Goal: Task Accomplishment & Management: Manage account settings

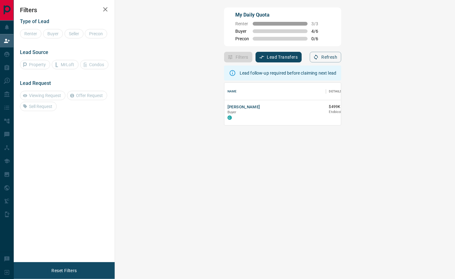
scroll to position [6, 6]
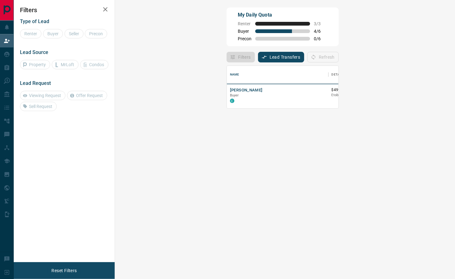
drag, startPoint x: 139, startPoint y: 173, endPoint x: 148, endPoint y: 101, distance: 72.2
click at [227, 171] on div "Name Details Last Active Claimed Date [PERSON_NAME] Buyer C $499K - $499K Etobi…" at bounding box center [283, 170] width 112 height 217
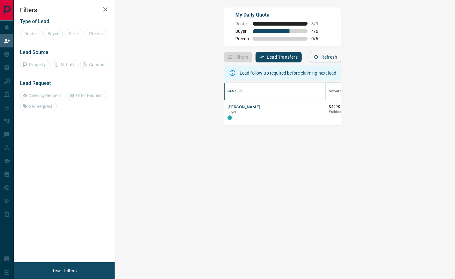
click at [227, 90] on div "Name" at bounding box center [231, 91] width 9 height 17
click at [227, 107] on button "[PERSON_NAME]" at bounding box center [243, 107] width 33 height 6
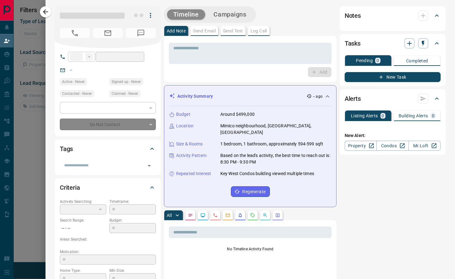
type input "**"
type input "**********"
type input "**"
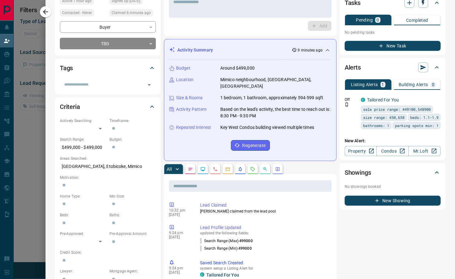
scroll to position [0, 0]
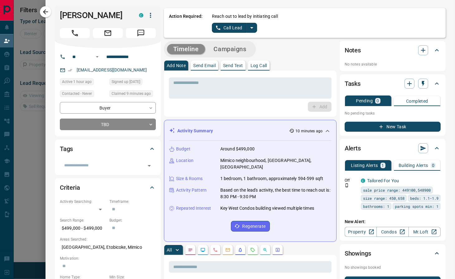
click at [215, 28] on icon "split button" at bounding box center [218, 28] width 6 height 6
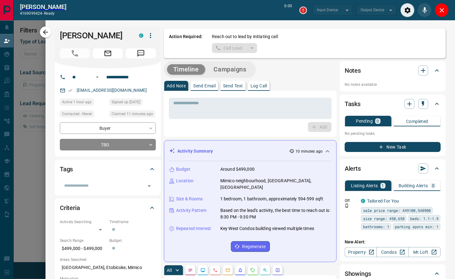
type input "*******"
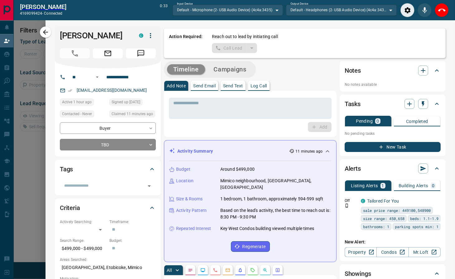
click at [228, 128] on div "Add" at bounding box center [250, 127] width 163 height 10
click at [442, 11] on icon "End Call" at bounding box center [441, 10] width 7 height 7
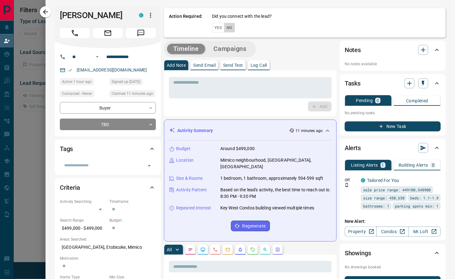
click at [224, 26] on button "No" at bounding box center [229, 28] width 11 height 10
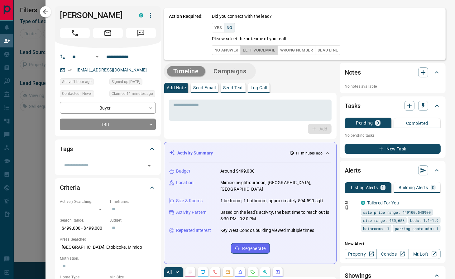
click at [246, 46] on button "Left Voicemail" at bounding box center [258, 50] width 37 height 10
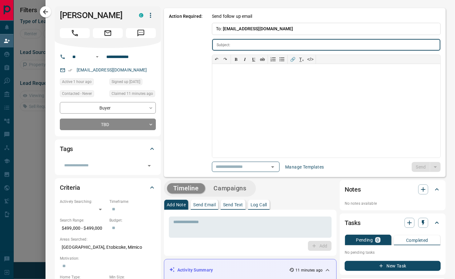
type input "**********"
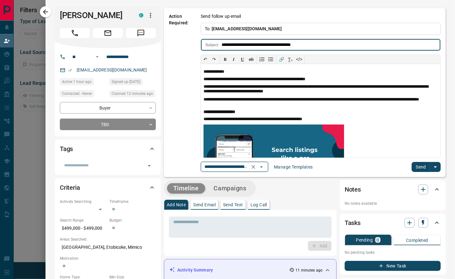
click at [256, 168] on icon "Clear" at bounding box center [253, 167] width 6 height 6
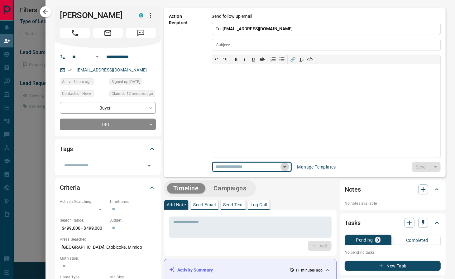
click at [281, 166] on icon "Open" at bounding box center [284, 166] width 7 height 7
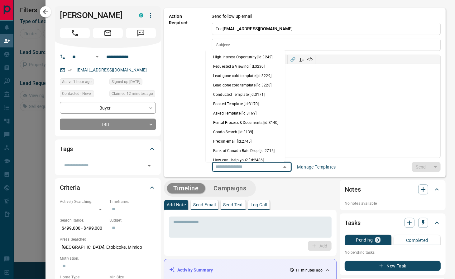
click at [252, 137] on li "Condo Search [id:3139]" at bounding box center [245, 131] width 79 height 9
type input "**********"
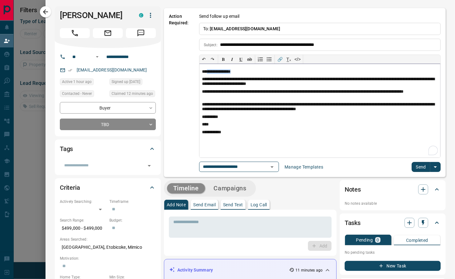
drag, startPoint x: 240, startPoint y: 71, endPoint x: 203, endPoint y: 69, distance: 36.2
click at [203, 69] on p "**********" at bounding box center [320, 71] width 236 height 5
click at [412, 165] on button "Send" at bounding box center [421, 167] width 18 height 10
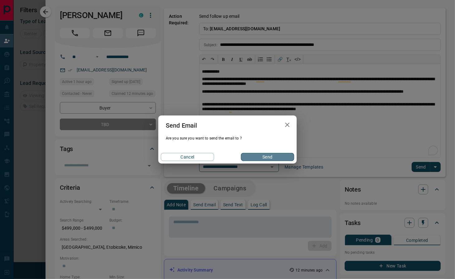
click at [280, 157] on button "Send" at bounding box center [267, 157] width 53 height 8
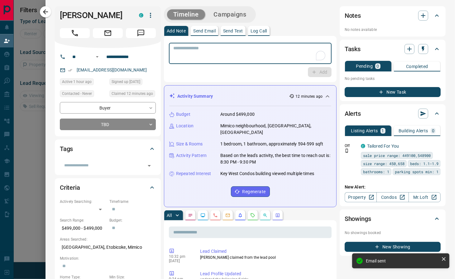
click at [188, 48] on textarea "To enrich screen reader interactions, please activate Accessibility in Grammarl…" at bounding box center [250, 53] width 154 height 16
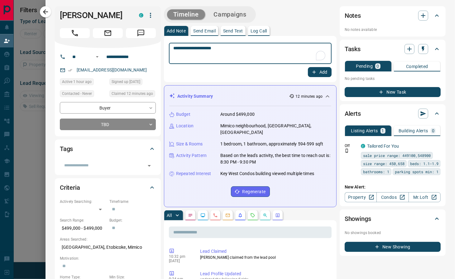
type textarea "**********"
click at [313, 72] on button "Add" at bounding box center [320, 72] width 24 height 10
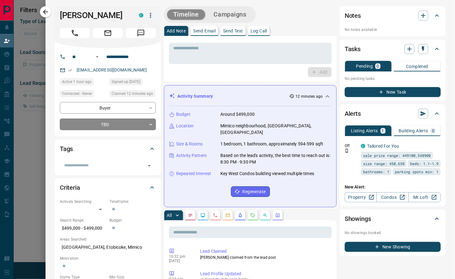
click at [111, 122] on body "**********" at bounding box center [227, 117] width 455 height 235
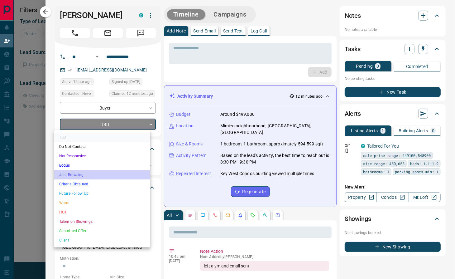
click at [101, 173] on li "Just Browsing" at bounding box center [102, 174] width 96 height 9
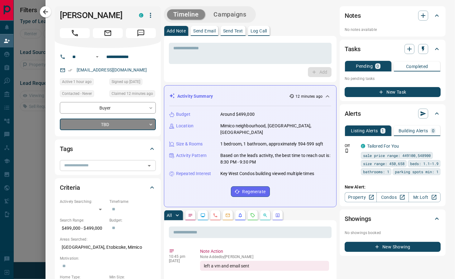
click at [102, 164] on input "text" at bounding box center [103, 165] width 82 height 7
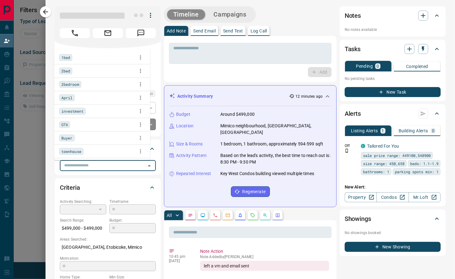
type input "*"
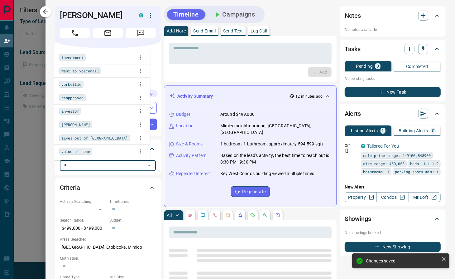
click at [83, 72] on span "went to voicemail" at bounding box center [80, 71] width 38 height 6
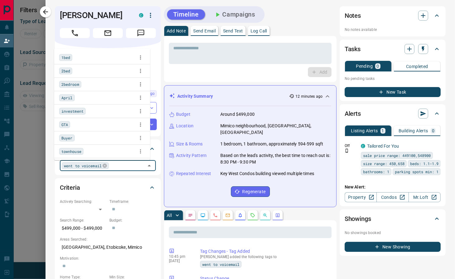
click at [196, 79] on div "* ​ Add" at bounding box center [250, 59] width 173 height 46
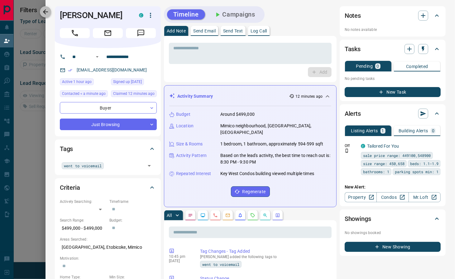
click at [46, 12] on icon "button" at bounding box center [45, 11] width 5 height 5
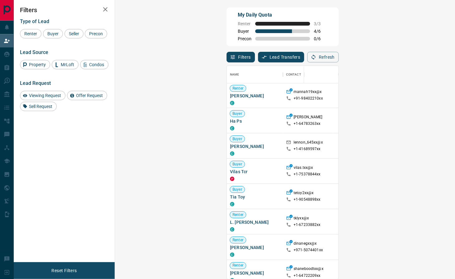
scroll to position [493, 0]
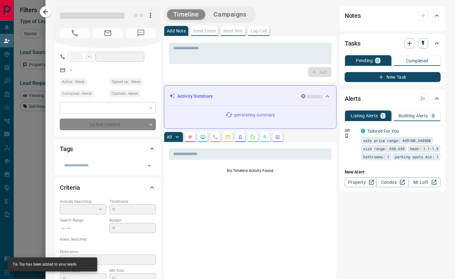
type input "**"
type input "**********"
type input "**"
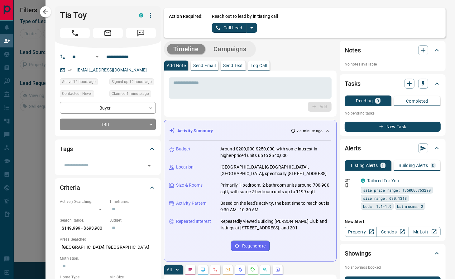
scroll to position [36, 320]
drag, startPoint x: 207, startPoint y: 27, endPoint x: 206, endPoint y: 31, distance: 3.5
click at [212, 27] on button "Call Lead" at bounding box center [229, 28] width 35 height 10
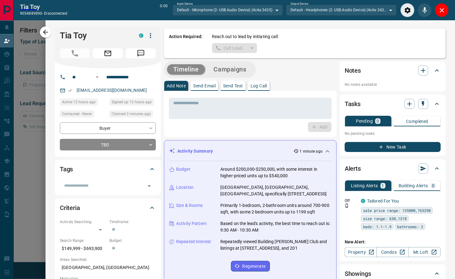
click at [183, 130] on div "* ​ Add" at bounding box center [250, 114] width 173 height 46
click at [440, 9] on icon "Close" at bounding box center [441, 10] width 7 height 7
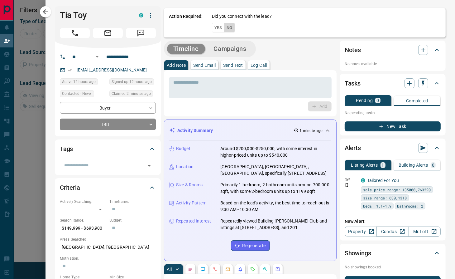
click at [228, 28] on button "No" at bounding box center [229, 28] width 11 height 10
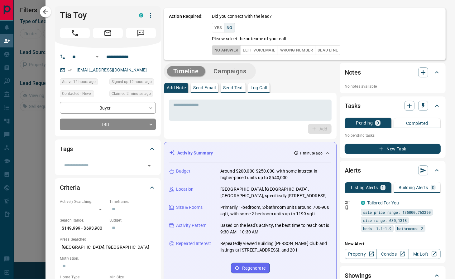
click at [229, 51] on button "No Answer" at bounding box center [226, 50] width 29 height 10
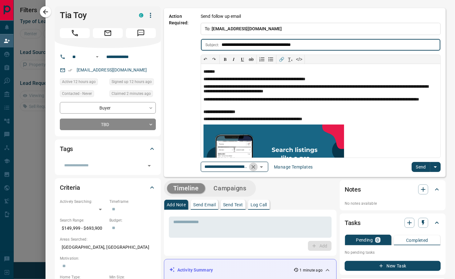
click at [256, 167] on icon "Clear" at bounding box center [253, 167] width 6 height 6
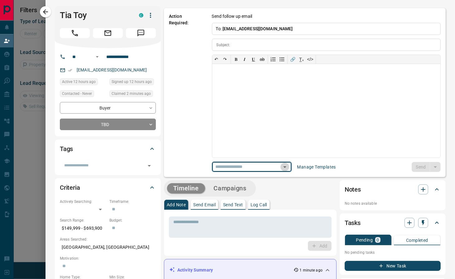
click at [283, 167] on icon "Open" at bounding box center [284, 167] width 3 height 2
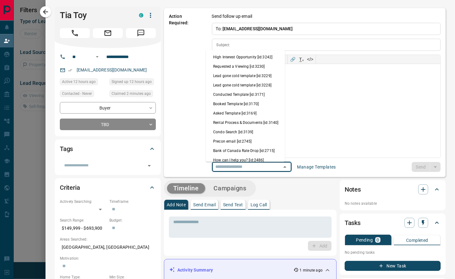
click at [245, 137] on li "Condo Search [id:3139]" at bounding box center [245, 131] width 79 height 9
type input "**********"
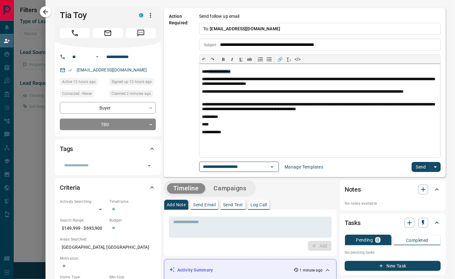
drag, startPoint x: 251, startPoint y: 72, endPoint x: 204, endPoint y: 72, distance: 47.1
click at [204, 72] on p "**********" at bounding box center [320, 71] width 236 height 5
drag, startPoint x: 101, startPoint y: 17, endPoint x: 38, endPoint y: 17, distance: 62.6
click at [38, 17] on div "**********" at bounding box center [227, 139] width 455 height 279
copy div "Tia Toy"
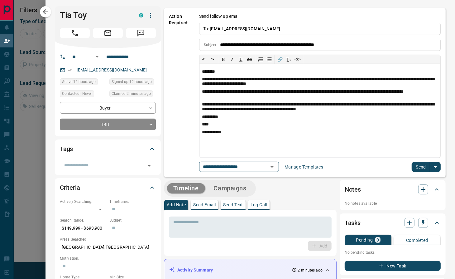
click at [282, 133] on p "**********" at bounding box center [320, 132] width 236 height 5
click at [418, 169] on button "Send" at bounding box center [421, 167] width 18 height 10
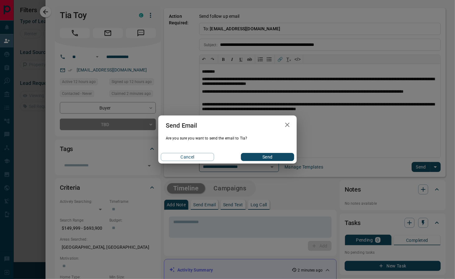
drag, startPoint x: 264, startPoint y: 156, endPoint x: 362, endPoint y: 228, distance: 121.9
click at [266, 156] on button "Send" at bounding box center [267, 157] width 53 height 8
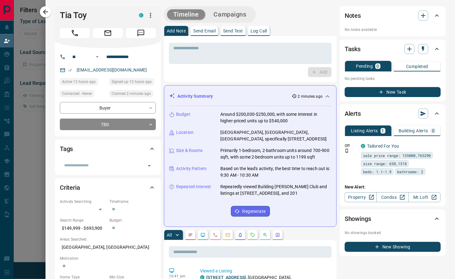
click at [235, 78] on div "* ​ Add" at bounding box center [250, 59] width 173 height 46
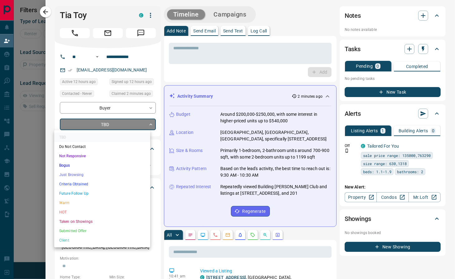
click at [121, 124] on body "**********" at bounding box center [227, 117] width 455 height 235
click at [243, 72] on div at bounding box center [227, 139] width 455 height 279
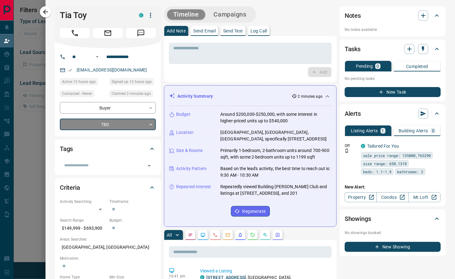
scroll to position [0, 0]
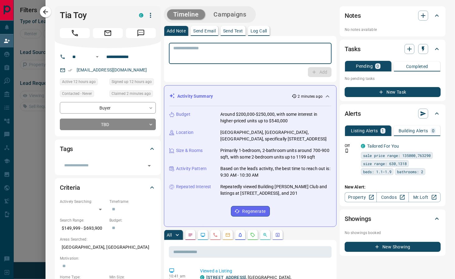
click at [262, 55] on textarea at bounding box center [250, 53] width 154 height 16
type textarea "*"
type textarea "**********"
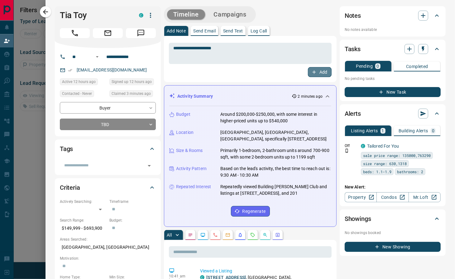
drag, startPoint x: 315, startPoint y: 74, endPoint x: 227, endPoint y: 84, distance: 88.1
click at [315, 75] on button "Add" at bounding box center [320, 72] width 24 height 10
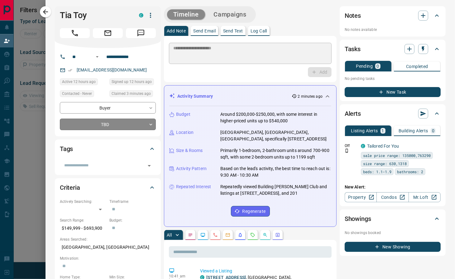
click at [102, 124] on body "**********" at bounding box center [227, 117] width 455 height 235
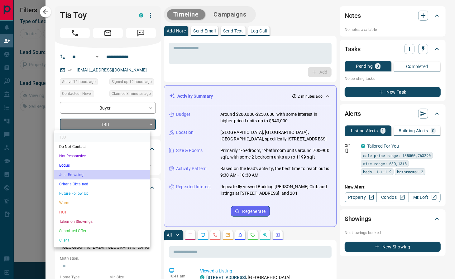
click at [96, 174] on li "Just Browsing" at bounding box center [102, 174] width 96 height 9
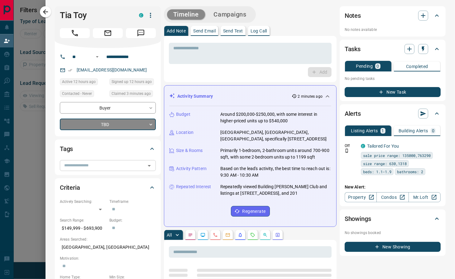
click at [103, 168] on input "text" at bounding box center [103, 165] width 82 height 7
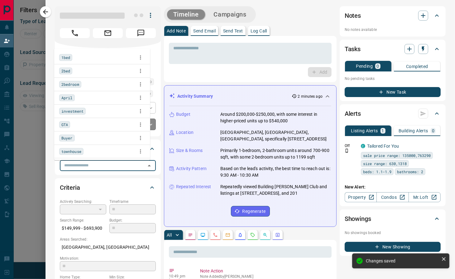
type input "*"
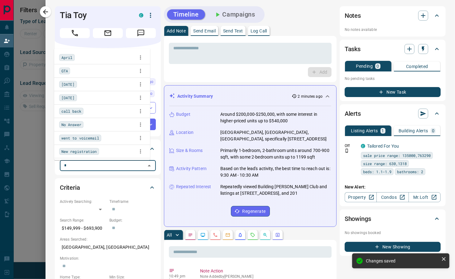
type input "**"
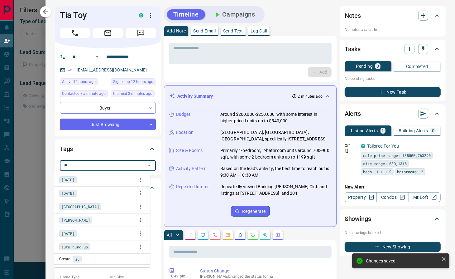
click at [96, 245] on div "auto hung up" at bounding box center [102, 246] width 86 height 9
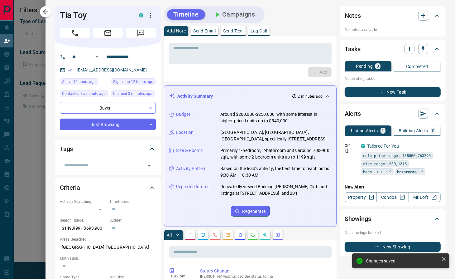
click at [246, 74] on div "Add" at bounding box center [250, 72] width 163 height 10
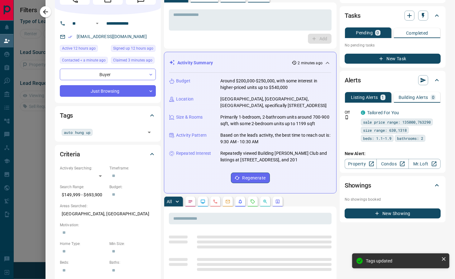
scroll to position [0, 0]
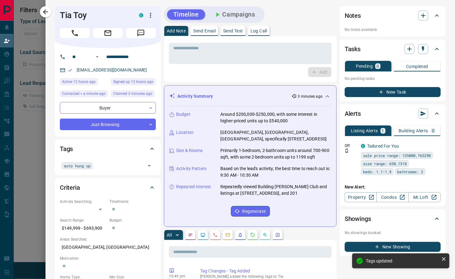
click at [48, 8] on icon "button" at bounding box center [45, 11] width 7 height 7
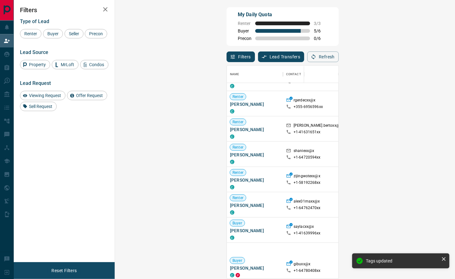
scroll to position [770, 0]
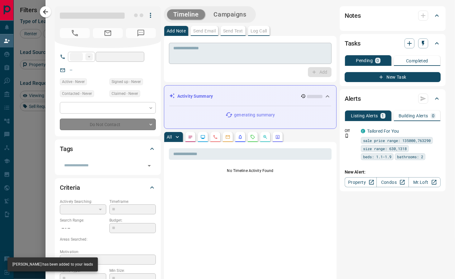
type input "**"
type input "**********"
type input "**"
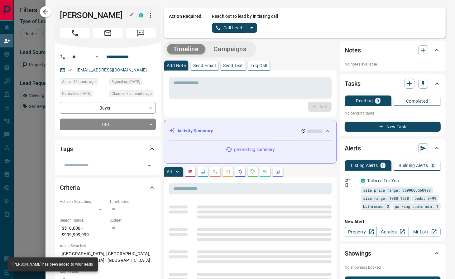
click at [68, 14] on h1 "[PERSON_NAME]" at bounding box center [95, 15] width 70 height 10
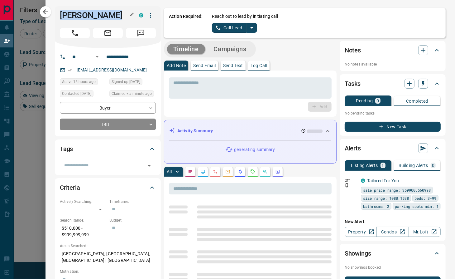
click at [68, 14] on h1 "[PERSON_NAME]" at bounding box center [95, 15] width 70 height 10
copy div "Saylac Xusen C"
click at [219, 25] on button "Call Lead" at bounding box center [229, 28] width 35 height 10
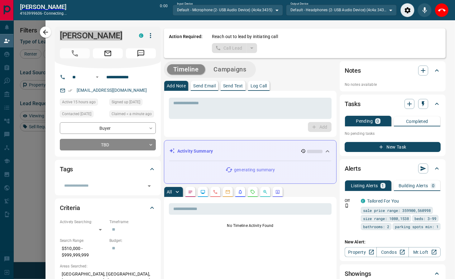
scroll to position [191, 320]
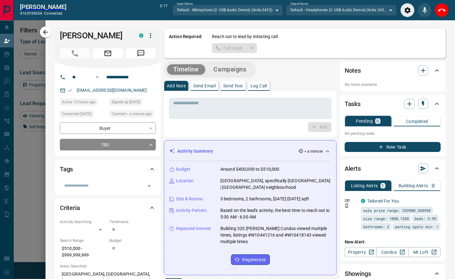
drag, startPoint x: 197, startPoint y: 129, endPoint x: 357, endPoint y: 55, distance: 176.7
click at [197, 128] on div "Add" at bounding box center [250, 127] width 163 height 10
drag, startPoint x: 195, startPoint y: 124, endPoint x: 199, endPoint y: 123, distance: 4.2
click at [197, 124] on div "Add" at bounding box center [250, 127] width 163 height 10
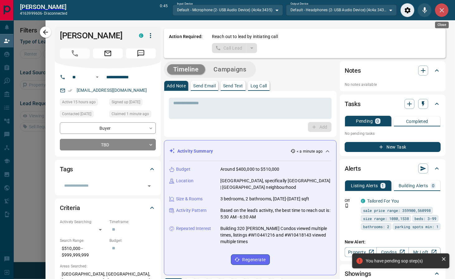
click at [444, 10] on icon "Close" at bounding box center [441, 10] width 7 height 7
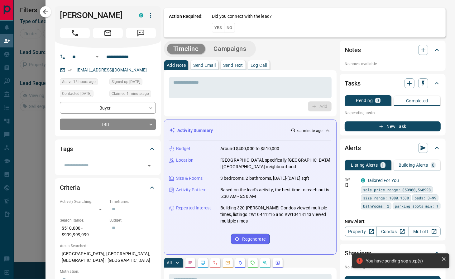
click at [212, 25] on button "Yes" at bounding box center [218, 28] width 12 height 10
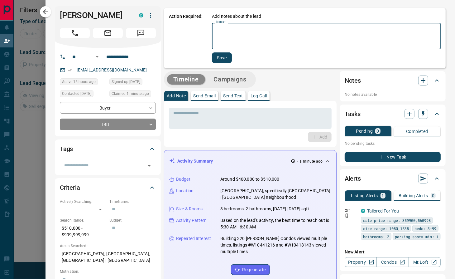
click at [268, 37] on textarea "Notes   *" at bounding box center [326, 36] width 220 height 21
click at [299, 35] on textarea "Notes   *" at bounding box center [326, 36] width 220 height 21
type textarea "*"
type textarea "**********"
click at [219, 58] on button "Save" at bounding box center [222, 57] width 20 height 11
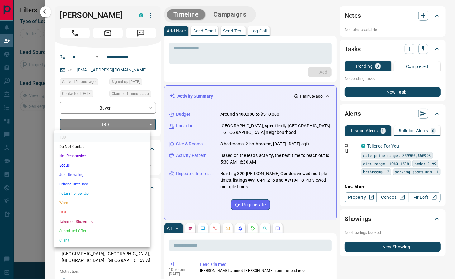
click at [117, 127] on body "**********" at bounding box center [227, 117] width 455 height 235
click at [98, 193] on li "Future Follow Up" at bounding box center [102, 193] width 96 height 9
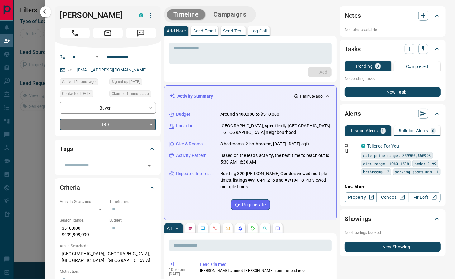
click at [104, 165] on input "text" at bounding box center [103, 165] width 82 height 7
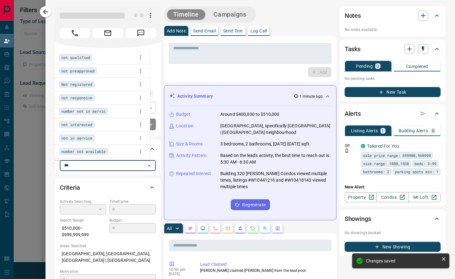
type input "***"
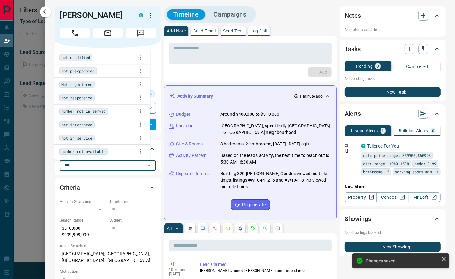
type input "*"
type input "*****"
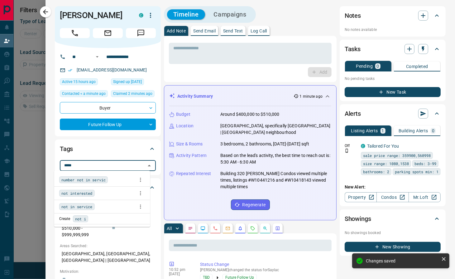
click at [99, 192] on div "not interested" at bounding box center [102, 192] width 86 height 9
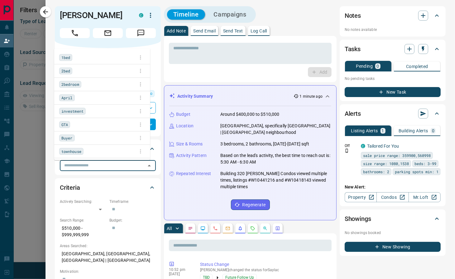
click at [247, 77] on div "Add" at bounding box center [250, 72] width 163 height 10
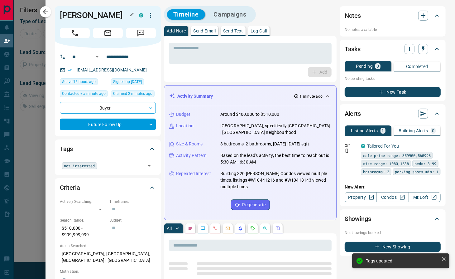
click at [96, 16] on h1 "[PERSON_NAME]" at bounding box center [95, 15] width 70 height 10
click at [96, 15] on h1 "[PERSON_NAME]" at bounding box center [95, 15] width 70 height 10
copy div "Saylac Xusen C"
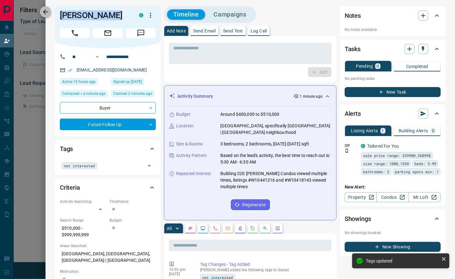
drag, startPoint x: 46, startPoint y: 12, endPoint x: 452, endPoint y: 143, distance: 426.2
click at [47, 12] on icon "button" at bounding box center [45, 11] width 7 height 7
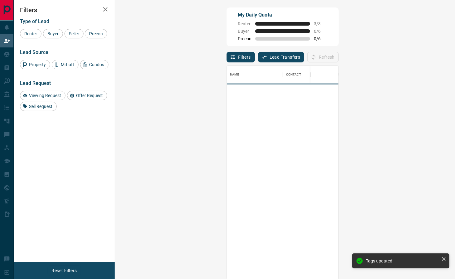
scroll to position [207, 320]
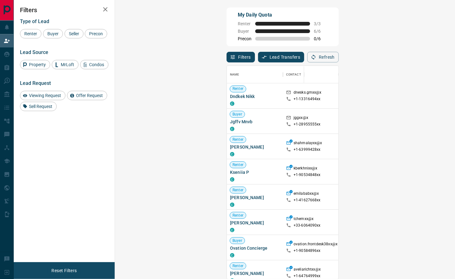
click at [310, 30] on div "My Daily Quota Renter 3 / 3 Buyer 6 / 6 Precon 0 / 6" at bounding box center [283, 26] width 112 height 39
click at [73, 173] on div "Filters Type of Lead Renter Buyer Seller Precon Lead Source Property MrLoft Con…" at bounding box center [64, 131] width 101 height 262
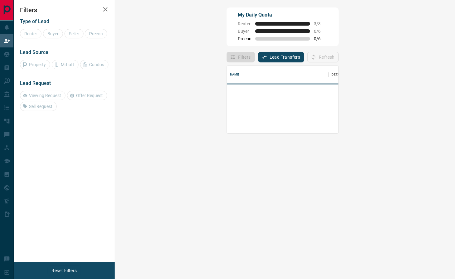
scroll to position [61, 320]
click at [296, 30] on div "My Daily Quota Renter 3 / 3 Buyer 6 / 6 Precon 0 / 6" at bounding box center [283, 26] width 112 height 39
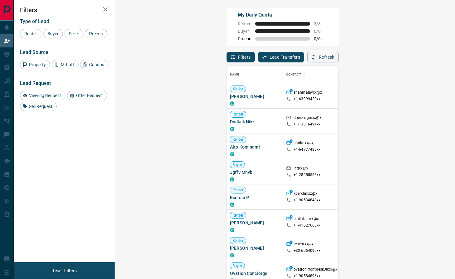
scroll to position [207, 320]
drag, startPoint x: 45, startPoint y: 166, endPoint x: 132, endPoint y: 104, distance: 107.0
click at [45, 166] on div "Filters Type of Lead Renter Buyer Seller Precon Lead Source Property MrLoft Con…" at bounding box center [64, 131] width 101 height 262
click at [87, 36] on span "Precon" at bounding box center [96, 33] width 18 height 5
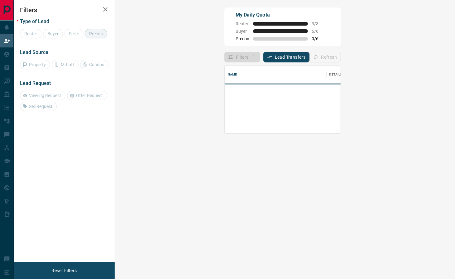
click at [224, 150] on div "Name Details Last Active Claimed Date" at bounding box center [282, 170] width 117 height 217
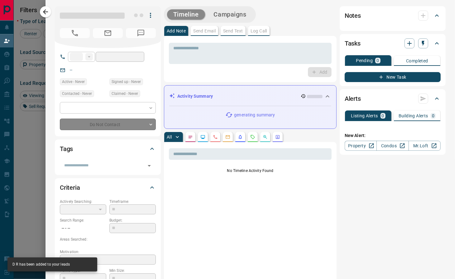
type input "**"
type input "**********"
type input "*"
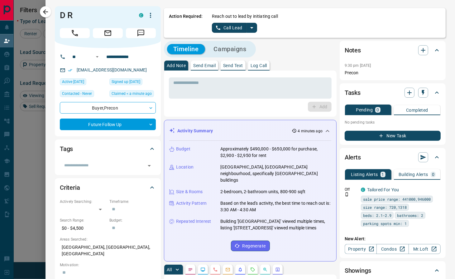
drag, startPoint x: 191, startPoint y: 106, endPoint x: 321, endPoint y: 3, distance: 165.9
click at [192, 105] on div "Add" at bounding box center [250, 107] width 163 height 10
click at [221, 26] on button "Call Lead" at bounding box center [229, 28] width 35 height 10
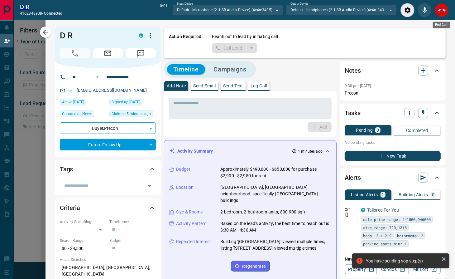
click at [437, 12] on button "End Call" at bounding box center [442, 10] width 14 height 14
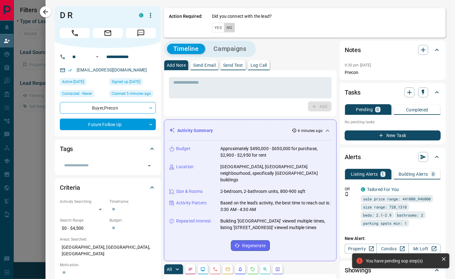
click at [225, 27] on button "No" at bounding box center [229, 28] width 11 height 10
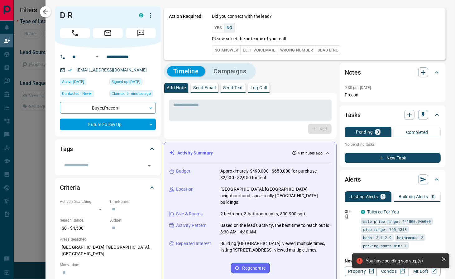
click at [229, 51] on button "No Answer" at bounding box center [226, 50] width 29 height 10
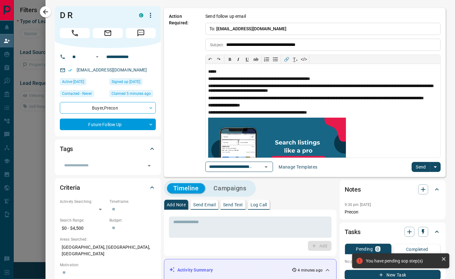
type input "**********"
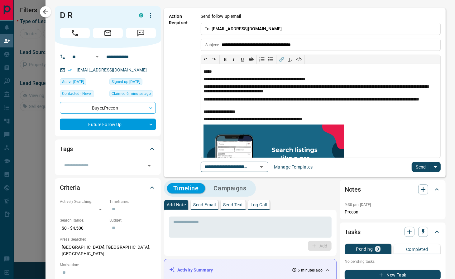
click at [169, 67] on p "Action Required:" at bounding box center [180, 92] width 22 height 159
click at [256, 167] on icon "Clear" at bounding box center [253, 167] width 6 height 6
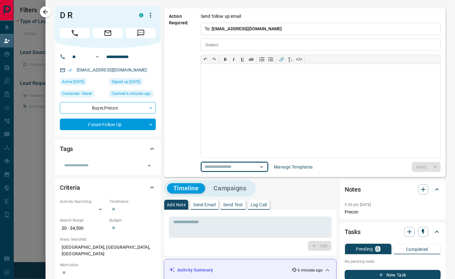
scroll to position [0, 0]
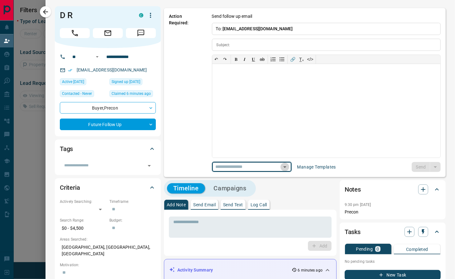
click at [281, 165] on icon "Open" at bounding box center [284, 166] width 7 height 7
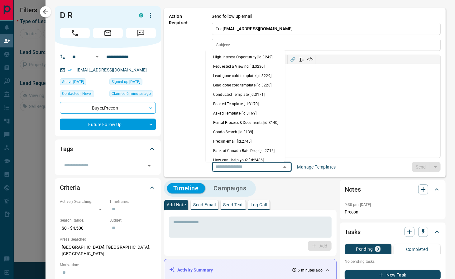
click at [253, 146] on li "Precon email [id:2745]" at bounding box center [245, 141] width 79 height 9
type input "**********"
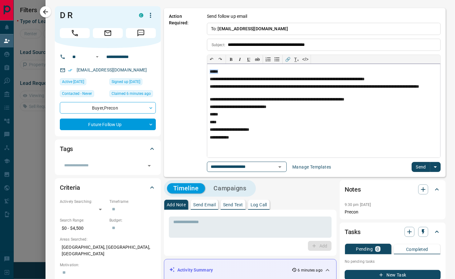
drag, startPoint x: 222, startPoint y: 69, endPoint x: 178, endPoint y: 69, distance: 44.6
click at [178, 69] on div "**********" at bounding box center [305, 92] width 282 height 169
click at [412, 164] on button "Send" at bounding box center [421, 167] width 18 height 10
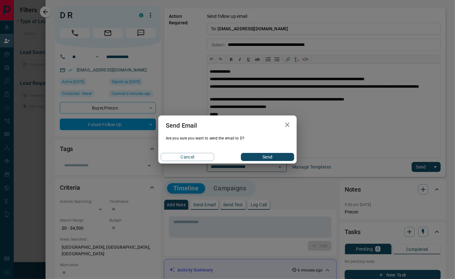
click at [280, 157] on button "Send" at bounding box center [267, 157] width 53 height 8
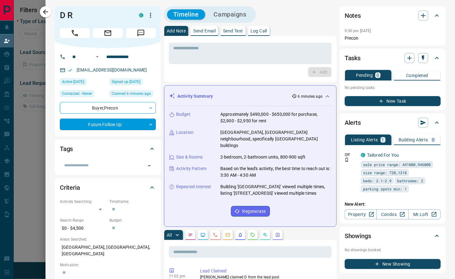
click at [125, 124] on body "**********" at bounding box center [227, 117] width 455 height 235
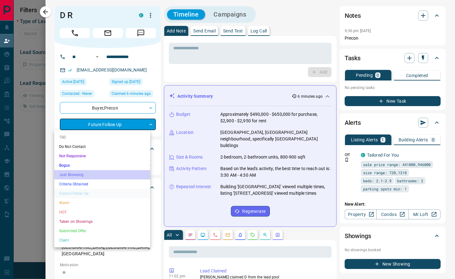
click at [85, 174] on li "Just Browsing" at bounding box center [102, 174] width 96 height 9
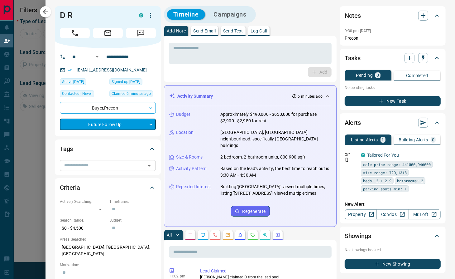
click at [101, 169] on input "text" at bounding box center [103, 165] width 82 height 7
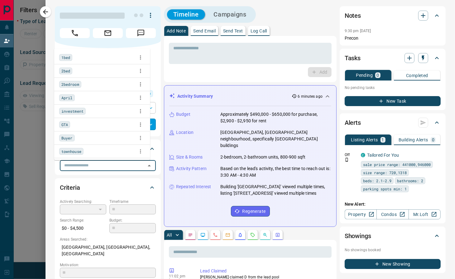
type input "*"
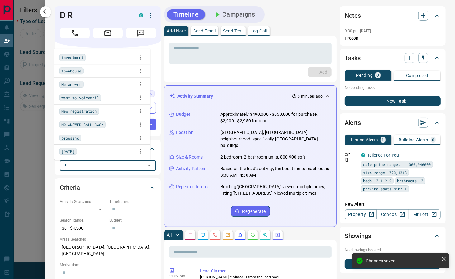
type input "**"
drag, startPoint x: 98, startPoint y: 58, endPoint x: 459, endPoint y: 29, distance: 362.6
click at [98, 57] on div "No Answer" at bounding box center [102, 57] width 86 height 9
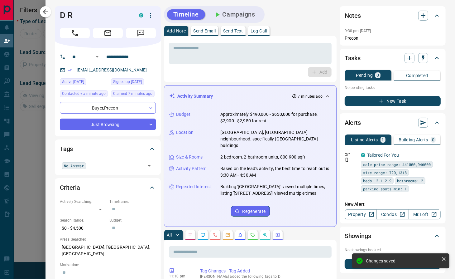
drag, startPoint x: 175, startPoint y: 74, endPoint x: 258, endPoint y: 108, distance: 89.4
click at [175, 74] on div "Add" at bounding box center [250, 72] width 163 height 10
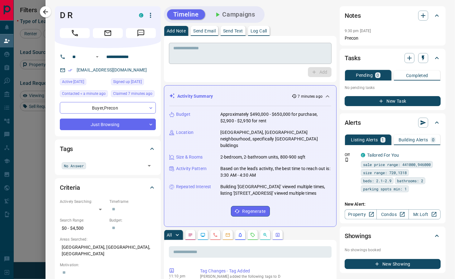
click at [265, 55] on textarea at bounding box center [250, 53] width 154 height 16
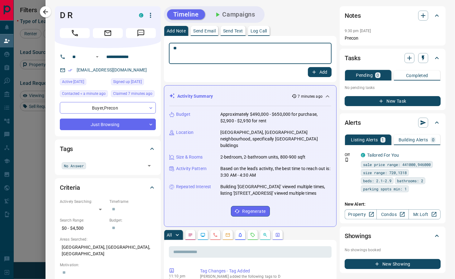
type textarea "*"
type textarea "**********"
click at [311, 73] on button "Add" at bounding box center [320, 72] width 24 height 10
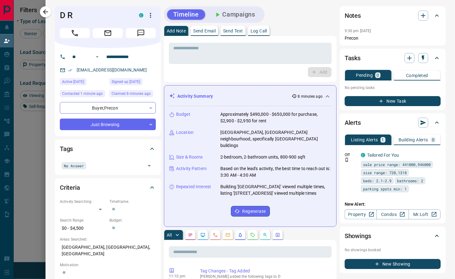
drag, startPoint x: 203, startPoint y: 73, endPoint x: 437, endPoint y: 146, distance: 245.3
click at [203, 73] on div "Add" at bounding box center [250, 72] width 163 height 10
click at [44, 13] on icon "button" at bounding box center [45, 11] width 7 height 7
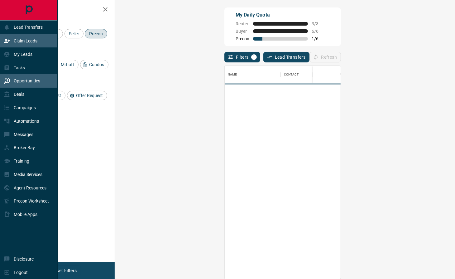
scroll to position [207, 320]
click at [23, 80] on p "Opportunities" at bounding box center [27, 80] width 26 height 5
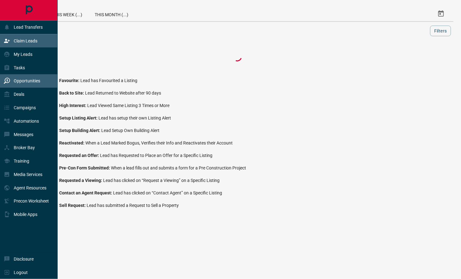
click at [39, 47] on div "Claim Leads" at bounding box center [29, 40] width 58 height 13
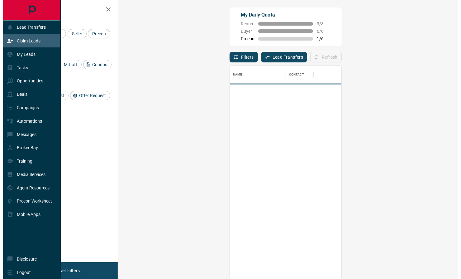
scroll to position [207, 320]
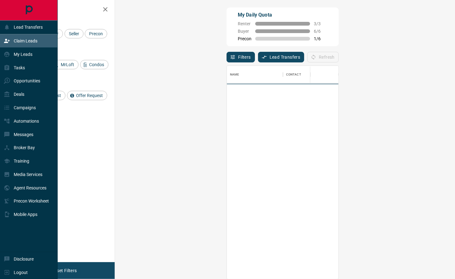
click at [39, 42] on div "Claim Leads" at bounding box center [29, 40] width 58 height 13
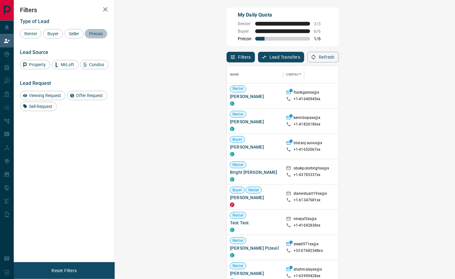
click at [87, 36] on span "Precon" at bounding box center [96, 33] width 18 height 5
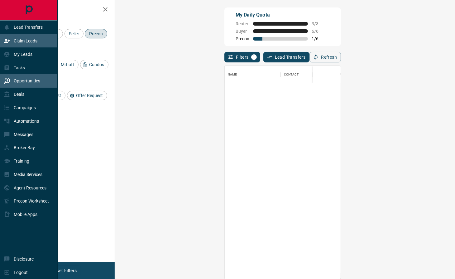
click at [29, 84] on div "Opportunities" at bounding box center [22, 81] width 36 height 10
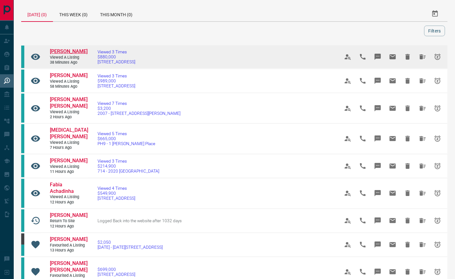
click at [59, 52] on span "[PERSON_NAME]" at bounding box center [69, 51] width 38 height 6
click at [423, 58] on icon "Hide All from Beverly Smith" at bounding box center [422, 56] width 7 height 7
click at [421, 55] on icon "Hide All from Makoto Kaji" at bounding box center [422, 56] width 6 height 5
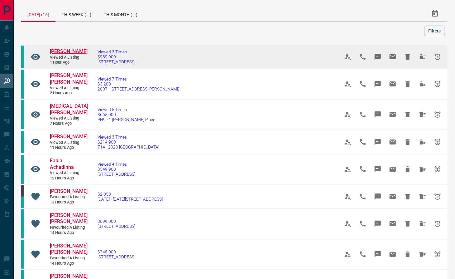
click at [75, 51] on span "[PERSON_NAME]" at bounding box center [69, 51] width 38 height 6
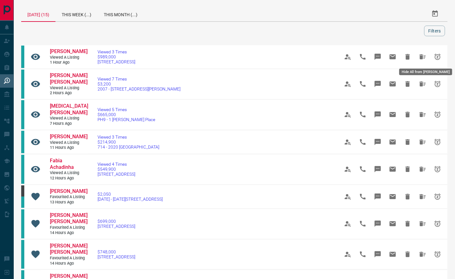
drag, startPoint x: 420, startPoint y: 55, endPoint x: 412, endPoint y: 55, distance: 8.7
click at [420, 55] on icon "Hide All from Daniel Legault" at bounding box center [422, 56] width 6 height 5
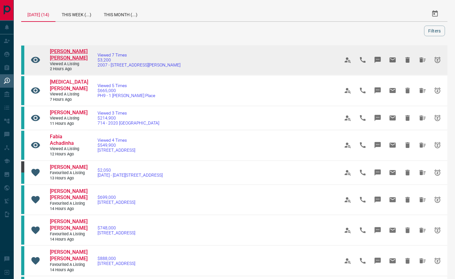
click at [65, 51] on span "[PERSON_NAME] [PERSON_NAME]" at bounding box center [69, 54] width 38 height 12
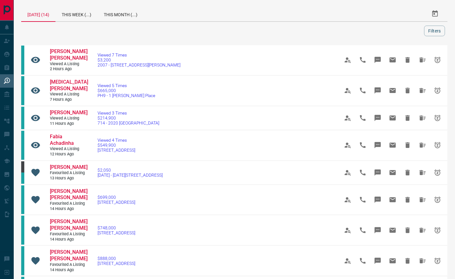
drag, startPoint x: 136, startPoint y: 33, endPoint x: 248, endPoint y: 32, distance: 111.9
click at [137, 33] on div at bounding box center [224, 31] width 400 height 11
click at [422, 58] on icon "Hide All from Aryan Nicole" at bounding box center [422, 59] width 6 height 5
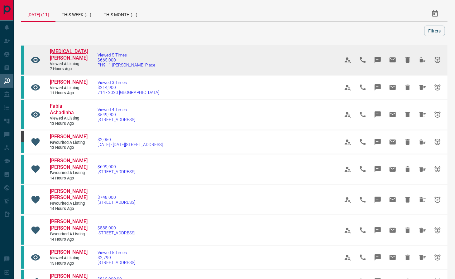
click at [69, 51] on span "[MEDICAL_DATA][PERSON_NAME]" at bounding box center [69, 54] width 38 height 12
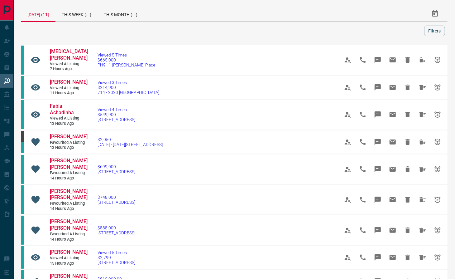
drag, startPoint x: 185, startPoint y: 26, endPoint x: 217, endPoint y: 36, distance: 34.1
click at [186, 26] on div at bounding box center [224, 31] width 400 height 11
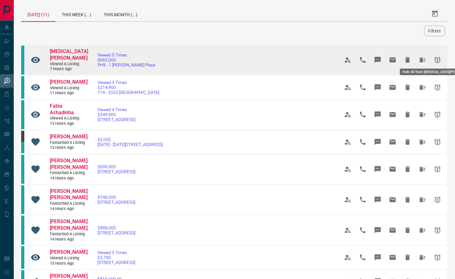
click at [422, 57] on icon "Hide All from Nikita Joseph" at bounding box center [422, 59] width 6 height 5
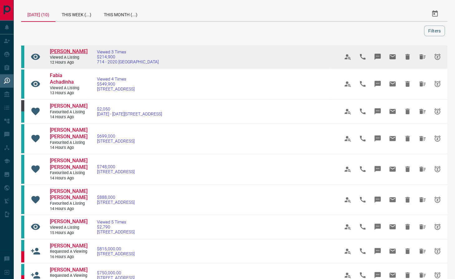
click at [71, 51] on span "[PERSON_NAME]" at bounding box center [69, 51] width 38 height 6
click at [422, 58] on icon "Hide All from Josemar Melo" at bounding box center [422, 56] width 6 height 5
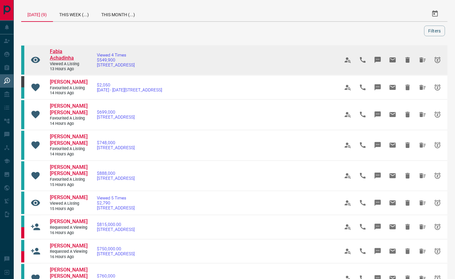
click at [68, 50] on span "Fabia Achadinha" at bounding box center [62, 54] width 24 height 12
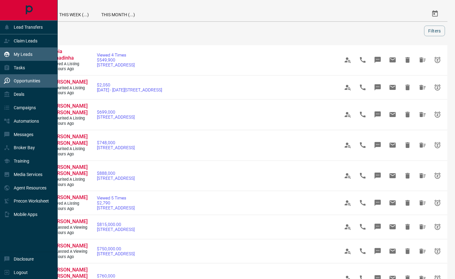
click at [29, 54] on p "My Leads" at bounding box center [23, 54] width 19 height 5
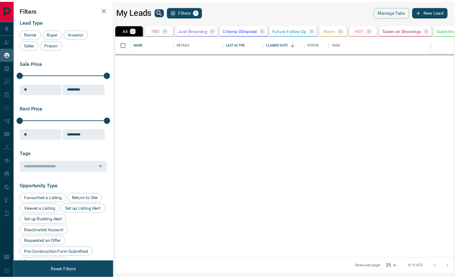
scroll to position [217, 337]
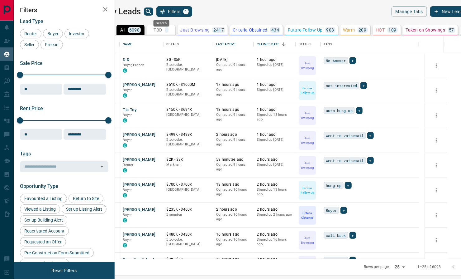
click at [152, 11] on icon "search button" at bounding box center [148, 11] width 7 height 7
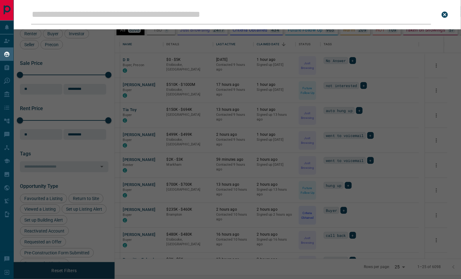
click at [175, 20] on input "Leads Search Bar" at bounding box center [231, 14] width 400 height 19
type input "**********"
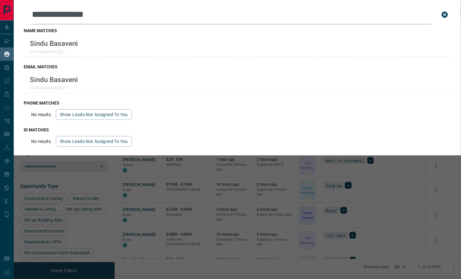
click at [295, 225] on div "**********" at bounding box center [244, 139] width 461 height 279
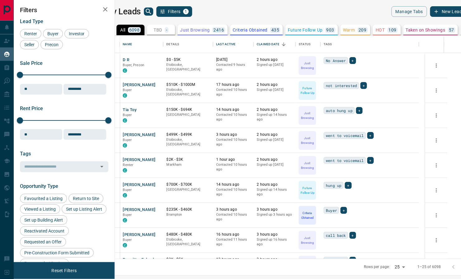
click at [151, 271] on div "Rows per page: 25 ** 1–25 of 6098" at bounding box center [288, 266] width 369 height 17
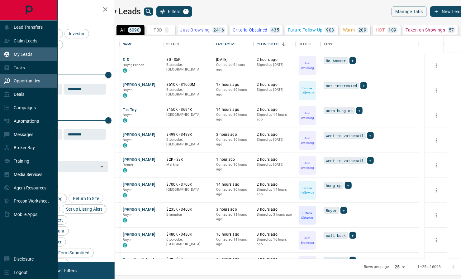
click at [31, 76] on div "Opportunities" at bounding box center [22, 81] width 36 height 10
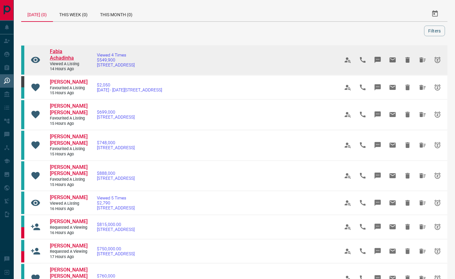
click at [74, 51] on span "Fabia Achadinha" at bounding box center [62, 54] width 24 height 12
click at [419, 58] on icon "Hide All from Fabia Achadinha" at bounding box center [422, 59] width 7 height 7
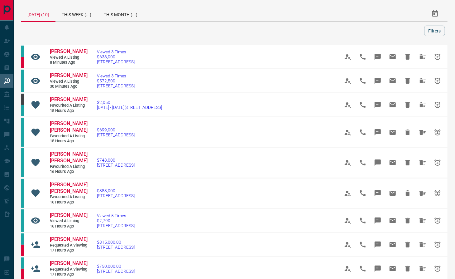
click at [305, 30] on div at bounding box center [224, 31] width 400 height 11
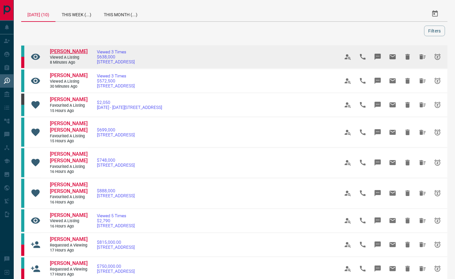
click at [68, 52] on span "[PERSON_NAME]" at bounding box center [69, 51] width 38 height 6
click at [420, 58] on icon "Hide All from Purushottam Kumar" at bounding box center [422, 56] width 6 height 5
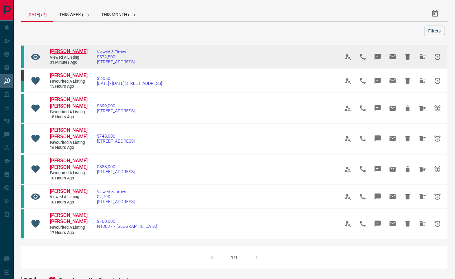
click at [58, 54] on span "[PERSON_NAME]" at bounding box center [69, 51] width 38 height 6
click at [423, 60] on icon "Hide All from Lindsay Somerville" at bounding box center [422, 56] width 7 height 7
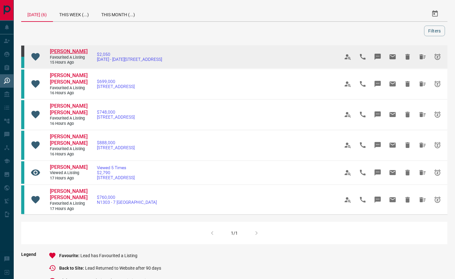
click at [65, 53] on span "[PERSON_NAME]" at bounding box center [69, 51] width 38 height 6
click at [421, 56] on icon "Hide All from Elif Kulekcioglu" at bounding box center [422, 56] width 6 height 5
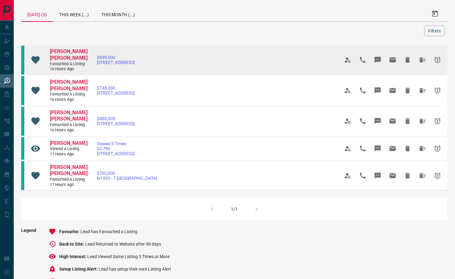
click at [78, 54] on link "[PERSON_NAME] [PERSON_NAME]" at bounding box center [68, 54] width 37 height 13
click at [422, 62] on icon "Hide All from Geovanna Da Silva Kasprowicz" at bounding box center [422, 59] width 6 height 5
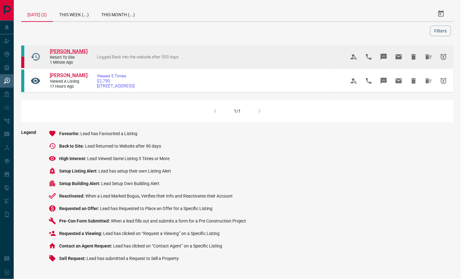
click at [62, 50] on span "[PERSON_NAME]" at bounding box center [69, 51] width 38 height 6
click at [427, 58] on icon "Hide All from Yuv Shelef" at bounding box center [429, 56] width 6 height 5
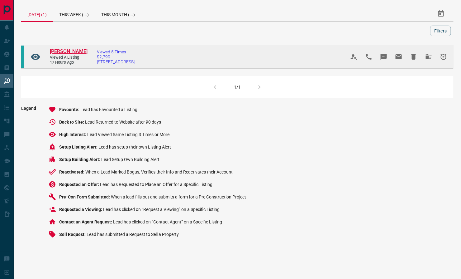
click at [64, 52] on span "[PERSON_NAME]" at bounding box center [69, 51] width 38 height 6
click at [427, 58] on icon "Hide All from Emma Hrajnik" at bounding box center [429, 56] width 6 height 5
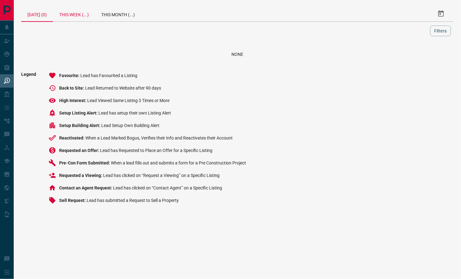
click at [78, 15] on div "This Week (...)" at bounding box center [74, 13] width 42 height 15
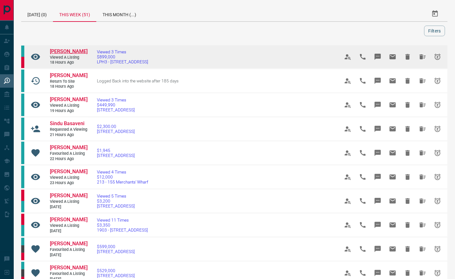
click at [60, 54] on span "[PERSON_NAME]" at bounding box center [69, 51] width 38 height 6
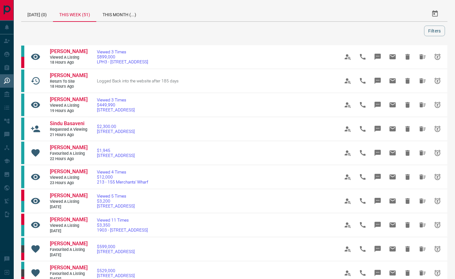
drag, startPoint x: 141, startPoint y: 36, endPoint x: 175, endPoint y: 37, distance: 34.0
click at [142, 36] on div at bounding box center [224, 31] width 400 height 11
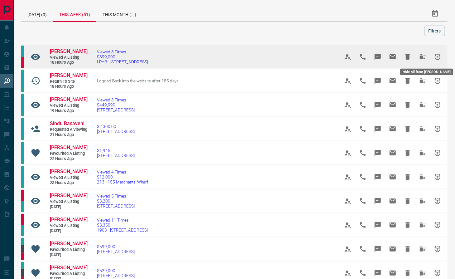
click at [421, 57] on icon "Hide All from Victor Xavier" at bounding box center [422, 56] width 6 height 5
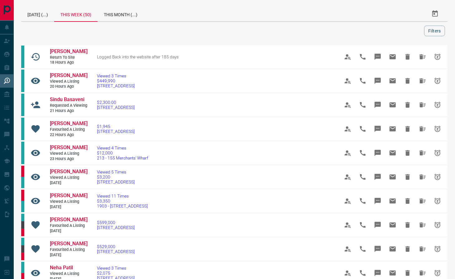
click at [185, 31] on div at bounding box center [224, 31] width 400 height 11
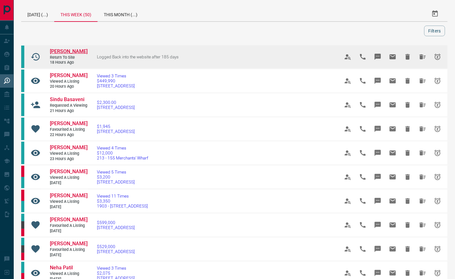
click at [62, 52] on span "[PERSON_NAME]" at bounding box center [69, 51] width 38 height 6
click at [69, 50] on span "[PERSON_NAME]" at bounding box center [69, 51] width 38 height 6
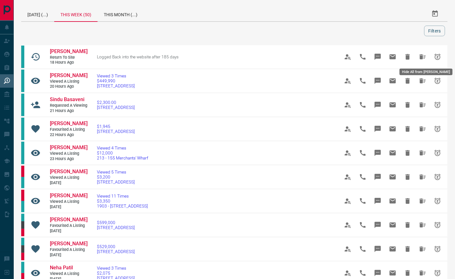
drag, startPoint x: 422, startPoint y: 57, endPoint x: 427, endPoint y: 56, distance: 4.8
click at [423, 57] on icon "Hide All from Saylac Xusen" at bounding box center [422, 56] width 6 height 5
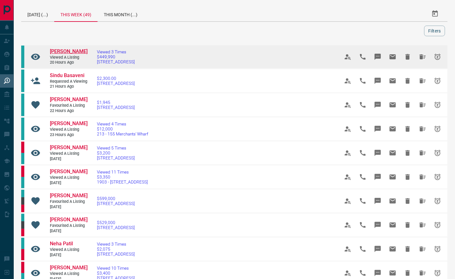
click at [65, 50] on span "[PERSON_NAME]" at bounding box center [69, 51] width 38 height 6
click at [421, 57] on icon "Hide All from Mike Tcherenkov" at bounding box center [422, 56] width 6 height 5
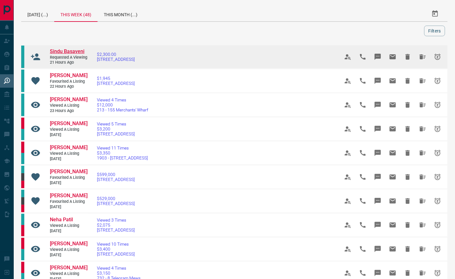
click at [69, 52] on span "Sindu Basaveni" at bounding box center [67, 51] width 35 height 6
click at [419, 60] on icon "Hide All from Sindu Basaveni" at bounding box center [422, 56] width 7 height 7
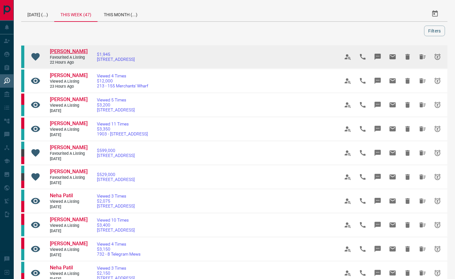
click at [67, 54] on span "[PERSON_NAME]" at bounding box center [69, 51] width 38 height 6
click at [423, 57] on icon "Hide All from Olly Uzukwu" at bounding box center [422, 56] width 6 height 5
click at [60, 54] on span "[PERSON_NAME]" at bounding box center [69, 51] width 38 height 6
click at [420, 60] on icon "Hide All from Venugopal Boggavarapu" at bounding box center [422, 56] width 7 height 7
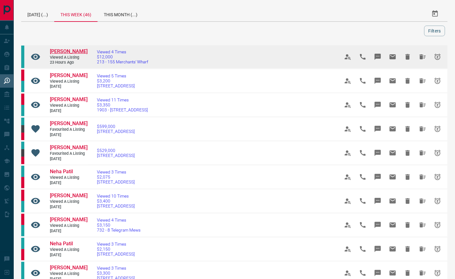
click at [63, 53] on span "[PERSON_NAME]" at bounding box center [69, 51] width 38 height 6
click at [422, 59] on icon "Hide All from Rommy Rodriguez" at bounding box center [422, 56] width 6 height 5
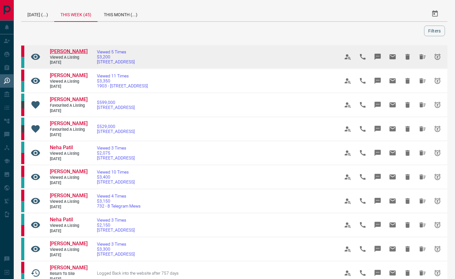
click at [77, 51] on span "[PERSON_NAME]" at bounding box center [69, 51] width 38 height 6
click at [423, 60] on icon "Hide All from Antonio Morales Mujica" at bounding box center [422, 56] width 7 height 7
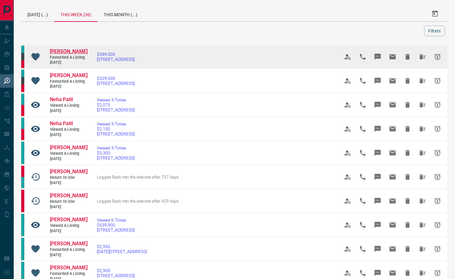
click at [61, 52] on span "[PERSON_NAME]" at bounding box center [69, 51] width 38 height 6
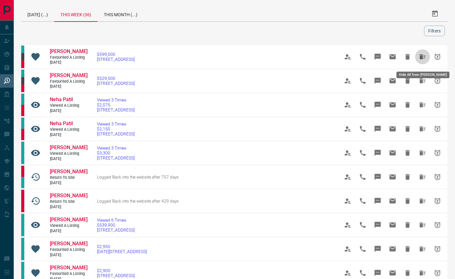
click at [424, 59] on icon "Hide All from Octavian Malcolm" at bounding box center [422, 56] width 7 height 7
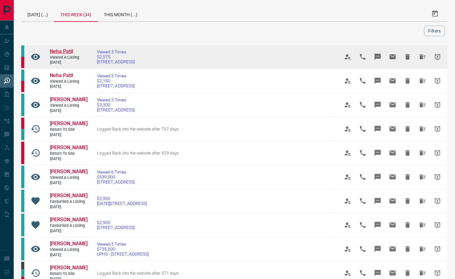
click at [60, 49] on span "Neha Patil" at bounding box center [61, 51] width 23 height 6
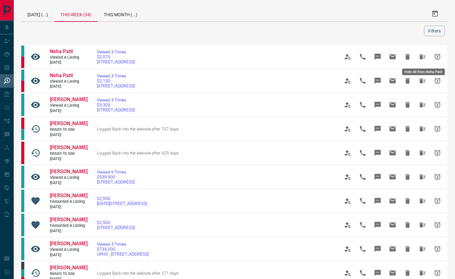
drag, startPoint x: 422, startPoint y: 55, endPoint x: 419, endPoint y: 60, distance: 5.5
click at [422, 57] on icon "Hide All from Neha Patil" at bounding box center [422, 56] width 6 height 5
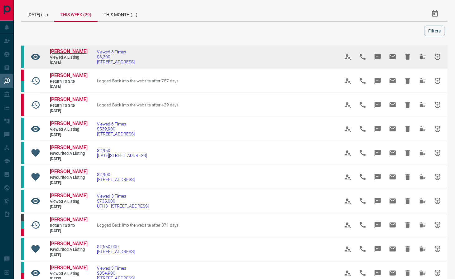
click at [62, 52] on span "[PERSON_NAME]" at bounding box center [69, 51] width 38 height 6
click at [422, 59] on icon "Hide All from Keerthana Premkumar" at bounding box center [422, 56] width 6 height 5
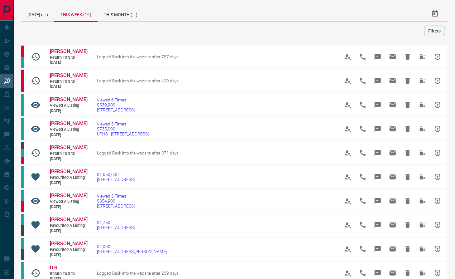
click at [190, 29] on div at bounding box center [224, 31] width 400 height 11
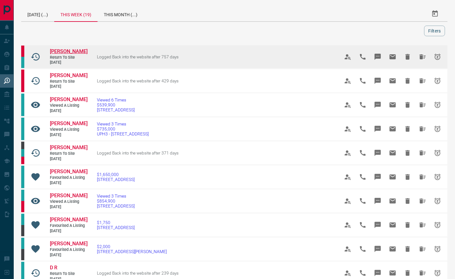
click at [56, 50] on span "[PERSON_NAME]" at bounding box center [69, 51] width 38 height 6
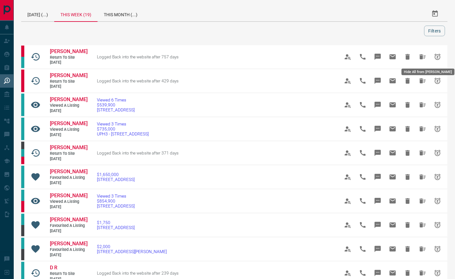
drag, startPoint x: 420, startPoint y: 56, endPoint x: 436, endPoint y: 58, distance: 15.3
click at [420, 56] on icon "Hide All from Adam Asch" at bounding box center [422, 56] width 6 height 5
